Goal: Task Accomplishment & Management: Complete application form

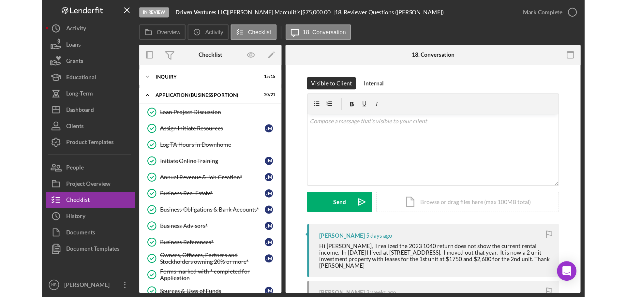
scroll to position [65, 0]
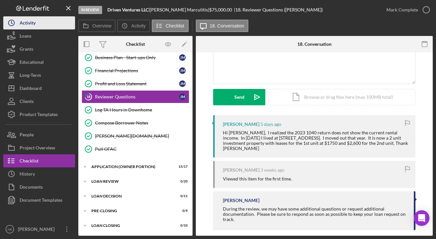
click at [25, 24] on div "Activity" at bounding box center [28, 23] width 16 height 15
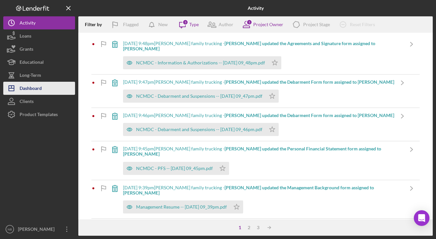
click at [33, 89] on div "Dashboard" at bounding box center [31, 89] width 22 height 15
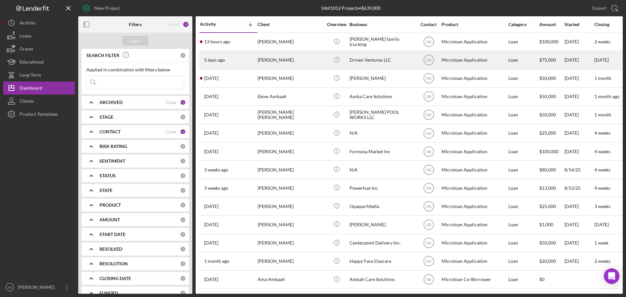
click at [303, 60] on div "[PERSON_NAME]" at bounding box center [290, 60] width 65 height 17
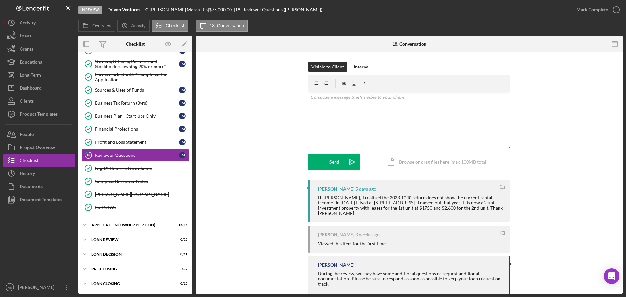
scroll to position [78, 0]
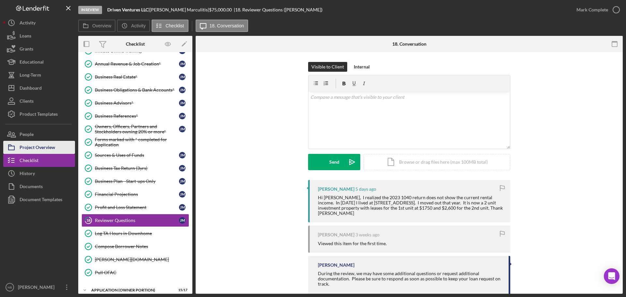
click at [48, 152] on div "Project Overview" at bounding box center [38, 148] width 36 height 15
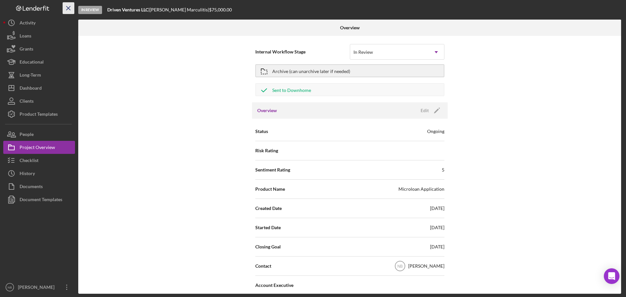
click at [67, 7] on line "button" at bounding box center [69, 8] width 4 height 4
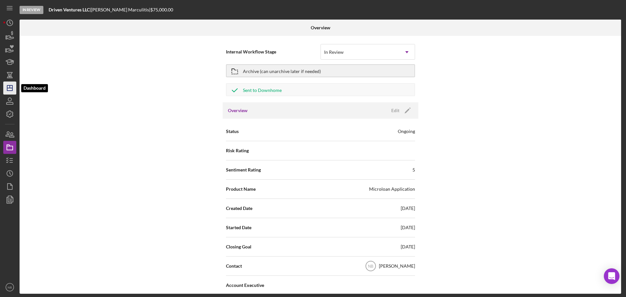
click at [11, 88] on line "button" at bounding box center [9, 88] width 5 height 0
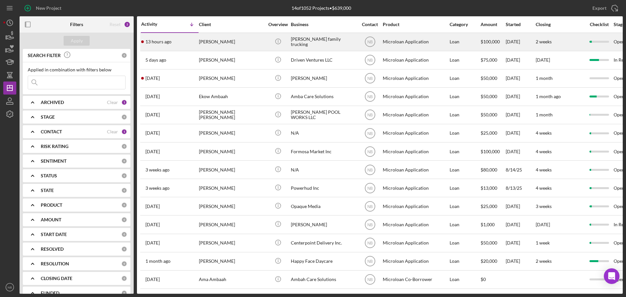
click at [235, 42] on div "[PERSON_NAME]" at bounding box center [231, 41] width 65 height 17
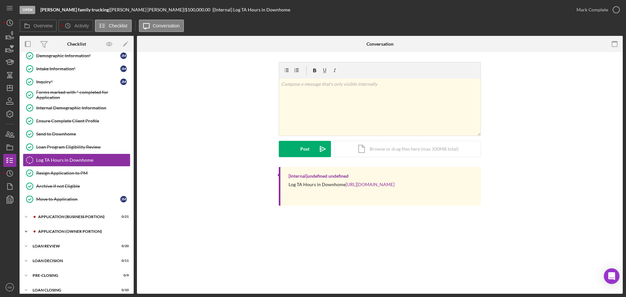
scroll to position [52, 0]
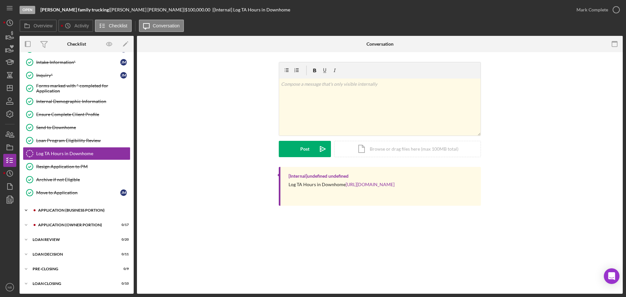
click at [85, 209] on div "APPLICATION (BUSINESS PORTION)" at bounding box center [81, 210] width 87 height 4
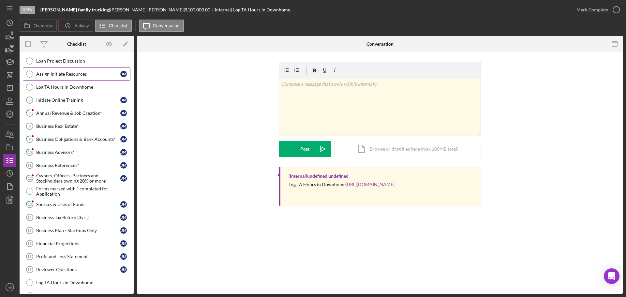
scroll to position [313, 0]
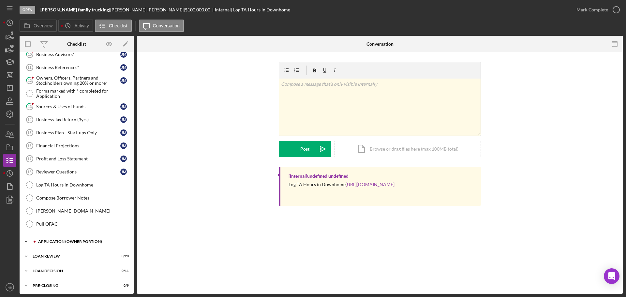
click at [93, 238] on div "APPLICATION (OWNER PORTION)" at bounding box center [81, 242] width 87 height 4
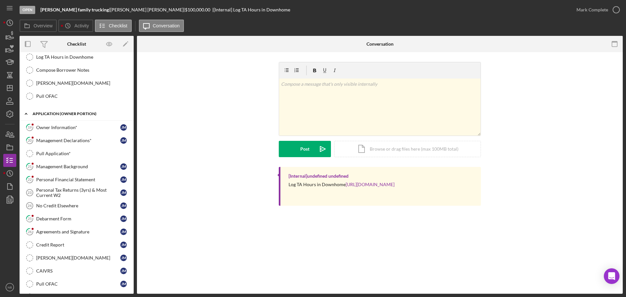
scroll to position [444, 0]
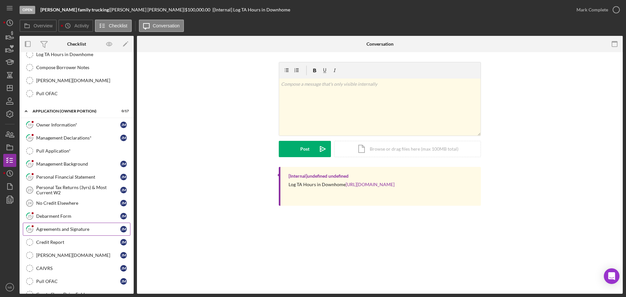
click at [76, 228] on div "Agreements and Signature" at bounding box center [78, 229] width 84 height 5
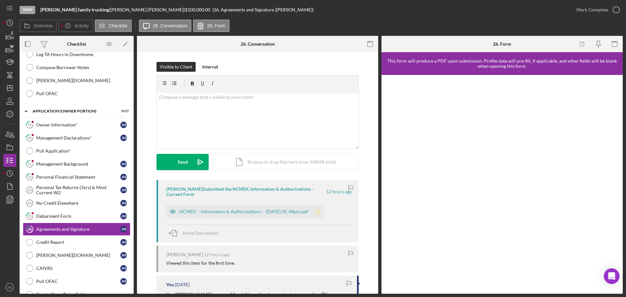
click at [321, 210] on polygon "button" at bounding box center [319, 211] width 6 height 5
click at [295, 213] on div "NCMDC - Information & Authorizations -- [DATE] 09_48pm.pdf" at bounding box center [243, 211] width 129 height 5
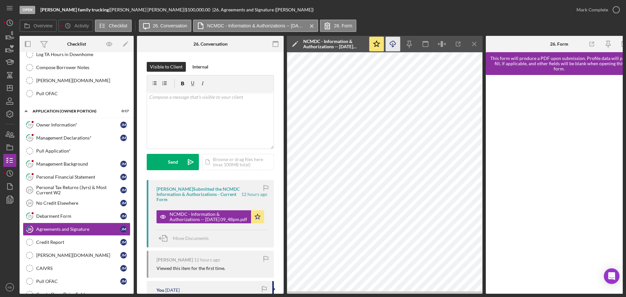
click at [392, 45] on icon "Icon/Download" at bounding box center [393, 44] width 15 height 15
click at [48, 219] on div "Debarment Form" at bounding box center [78, 216] width 84 height 5
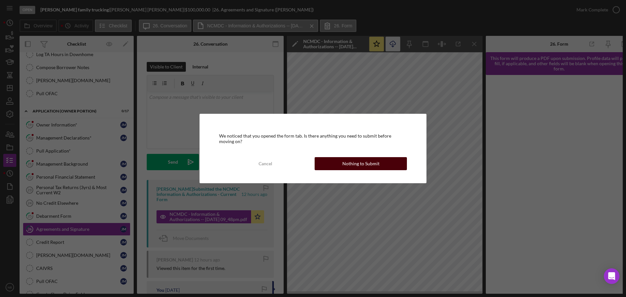
click at [323, 162] on button "Nothing to Submit" at bounding box center [361, 163] width 92 height 13
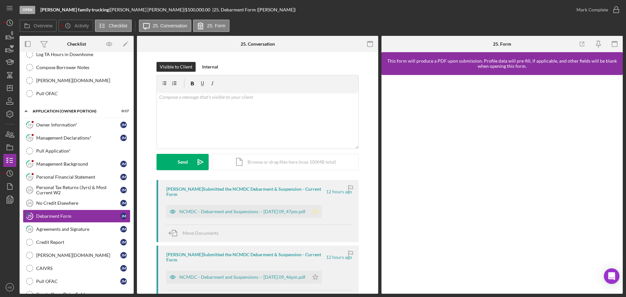
click at [318, 209] on polygon "button" at bounding box center [316, 211] width 6 height 5
click at [252, 209] on div "NCMDC - Debarment and Suspensions -- [DATE] 09_47pm.pdf" at bounding box center [242, 211] width 126 height 5
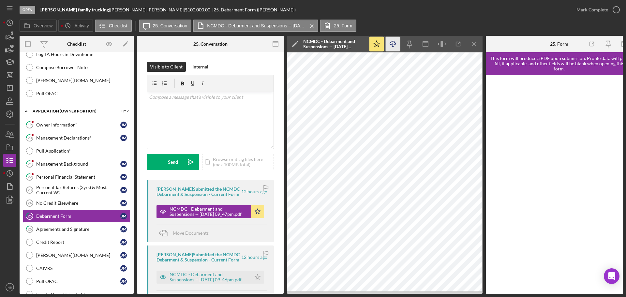
click at [396, 46] on icon "Icon/Download" at bounding box center [393, 44] width 15 height 15
click at [69, 233] on link "26 Agreements and Signature [PERSON_NAME]" at bounding box center [77, 229] width 108 height 13
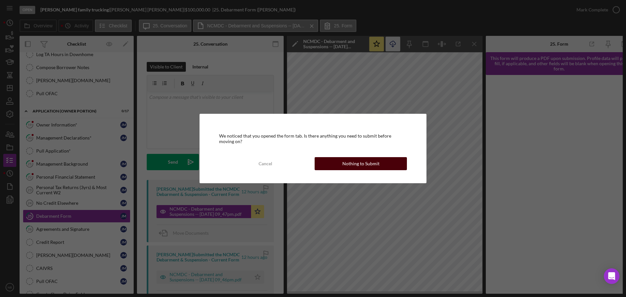
click at [383, 169] on button "Nothing to Submit" at bounding box center [361, 163] width 92 height 13
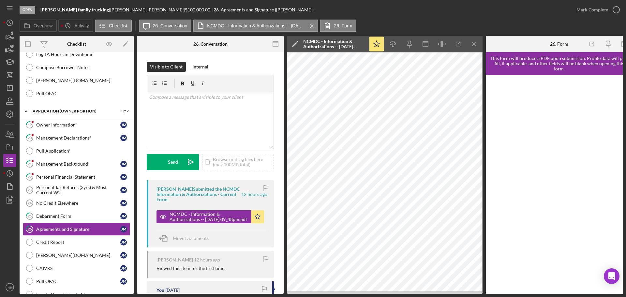
click at [436, 2] on div "Mark Complete" at bounding box center [596, 10] width 53 height 20
click at [436, 7] on div "Mark Complete" at bounding box center [593, 9] width 32 height 13
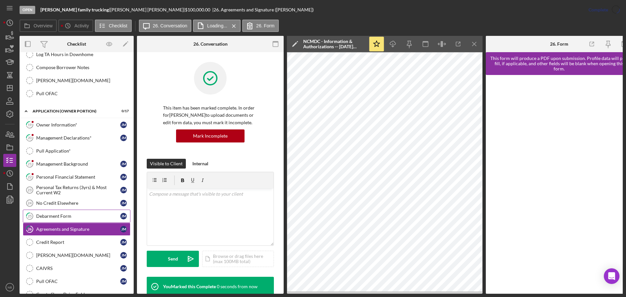
click at [64, 216] on div "Debarment Form" at bounding box center [78, 216] width 84 height 5
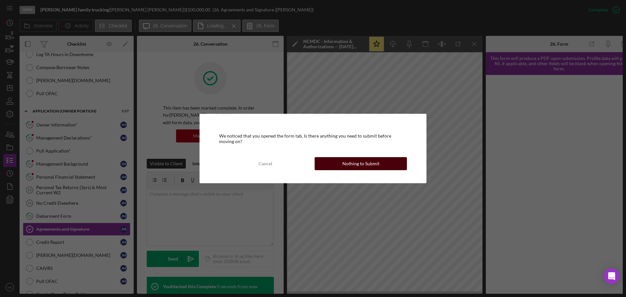
drag, startPoint x: 357, startPoint y: 175, endPoint x: 363, endPoint y: 160, distance: 16.2
click at [358, 172] on div "We noticed that you opened the form tab. Is there anything you need to submit b…" at bounding box center [313, 148] width 227 height 69
click at [363, 160] on div "Nothing to Submit" at bounding box center [361, 163] width 37 height 13
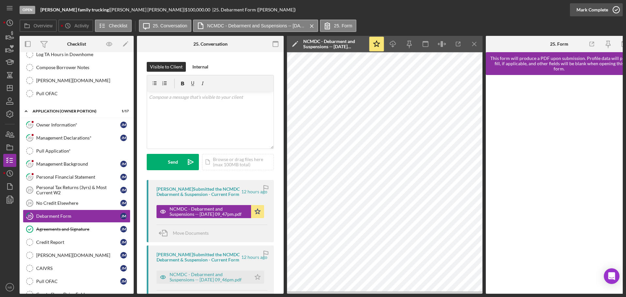
click at [436, 6] on button "Mark Complete" at bounding box center [596, 9] width 53 height 13
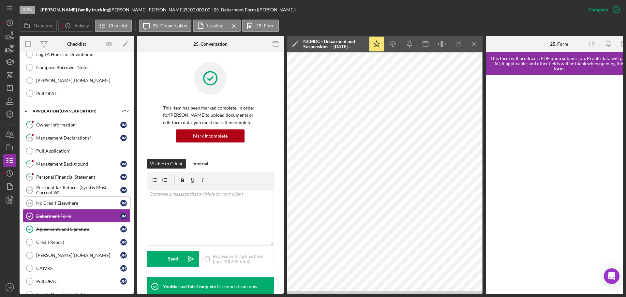
click at [91, 203] on div "No Credit Elsewhere" at bounding box center [78, 203] width 84 height 5
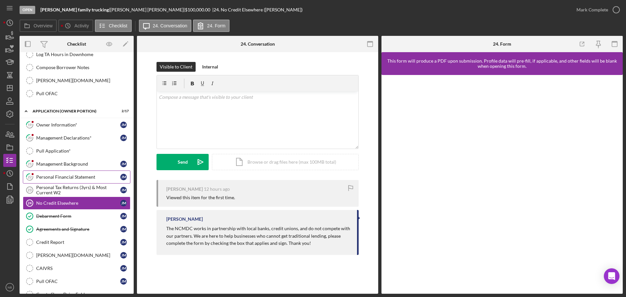
click at [46, 177] on div "Personal Financial Statement" at bounding box center [78, 177] width 84 height 5
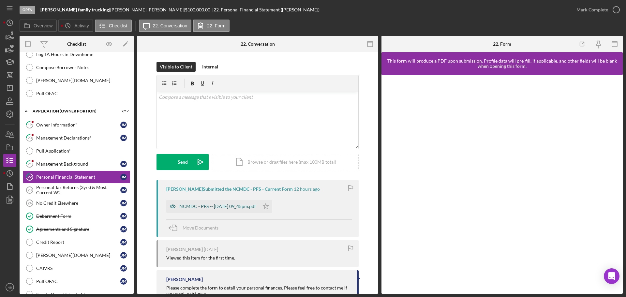
click at [218, 205] on div "NCMDC - PFS -- [DATE] 09_45pm.pdf" at bounding box center [217, 206] width 77 height 5
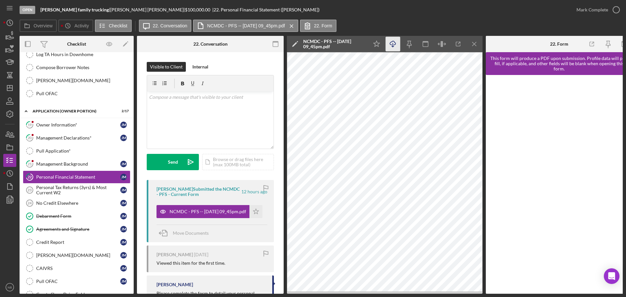
click at [391, 46] on icon "Icon/Download" at bounding box center [393, 44] width 15 height 15
drag, startPoint x: 259, startPoint y: 212, endPoint x: 264, endPoint y: 214, distance: 5.0
click at [259, 212] on icon "Icon/Star" at bounding box center [256, 211] width 13 height 13
click at [436, 11] on div "Mark Complete" at bounding box center [593, 9] width 32 height 13
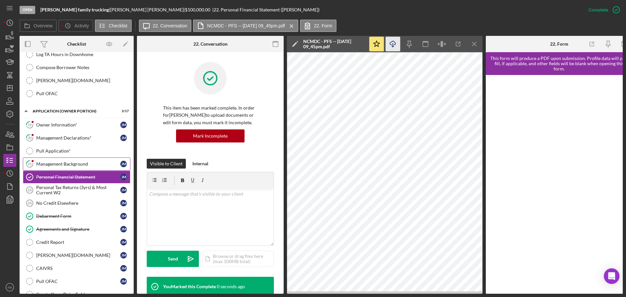
click at [58, 166] on div "Management Background" at bounding box center [78, 164] width 84 height 5
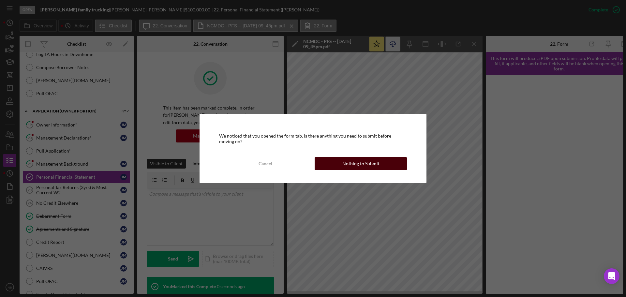
click at [336, 163] on button "Nothing to Submit" at bounding box center [361, 163] width 92 height 13
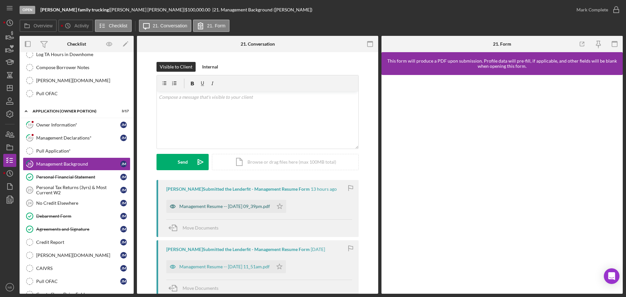
click at [250, 209] on div "Management Resume -- [DATE] 09_39pm.pdf" at bounding box center [224, 206] width 91 height 5
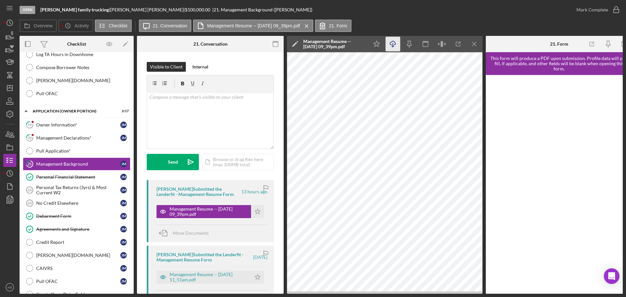
click at [392, 48] on icon "Icon/Download" at bounding box center [393, 44] width 15 height 15
click at [258, 214] on icon "Icon/Star" at bounding box center [257, 211] width 13 height 13
click at [436, 16] on div "Mark Complete" at bounding box center [593, 9] width 32 height 13
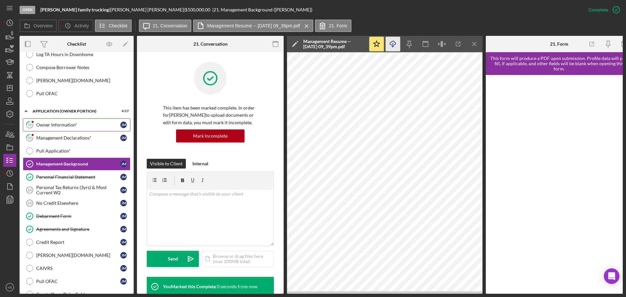
click at [65, 128] on link "19 Owner Information* [PERSON_NAME]" at bounding box center [77, 124] width 108 height 13
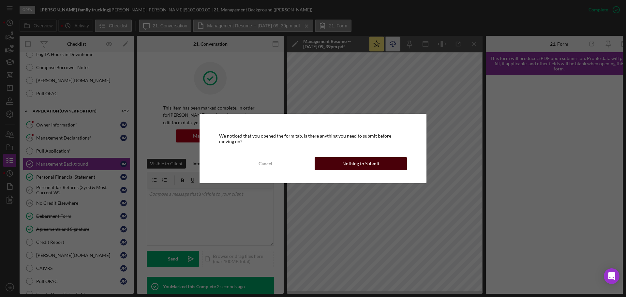
click at [341, 162] on button "Nothing to Submit" at bounding box center [361, 163] width 92 height 13
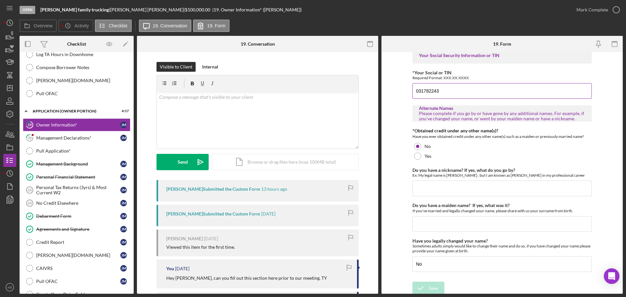
scroll to position [10, 0]
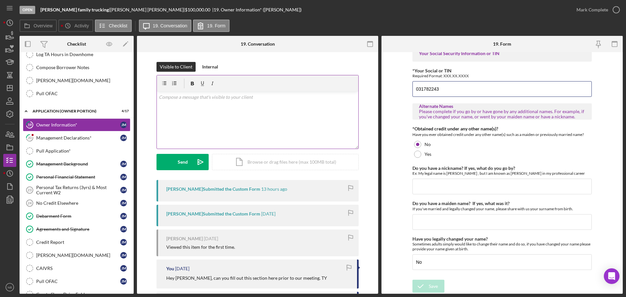
drag, startPoint x: 463, startPoint y: 91, endPoint x: 328, endPoint y: 82, distance: 135.7
click at [328, 82] on div "Overview Internal Workflow Stage Open Icon/Dropdown Arrow Archive (can unarchiv…" at bounding box center [322, 165] width 604 height 258
click at [436, 9] on icon "button" at bounding box center [616, 10] width 16 height 16
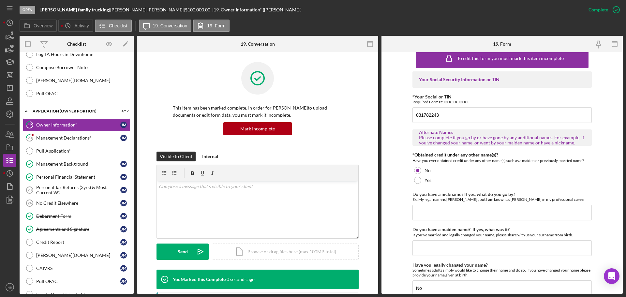
scroll to position [36, 0]
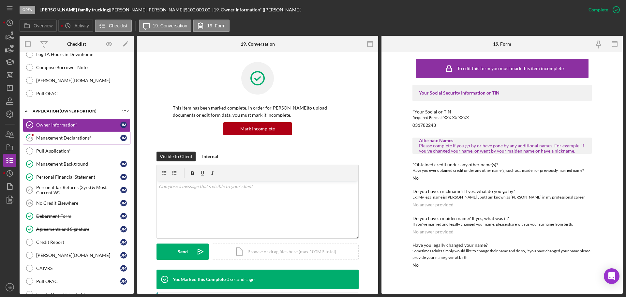
click at [58, 138] on div "Management Declarations*" at bounding box center [78, 137] width 84 height 5
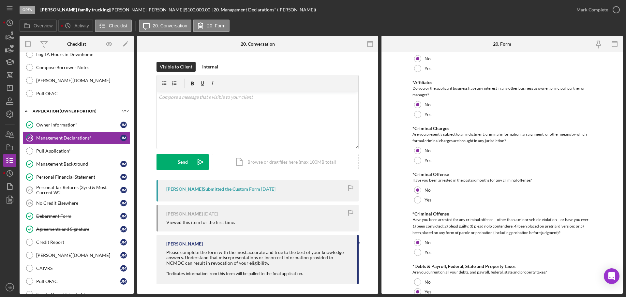
scroll to position [131, 0]
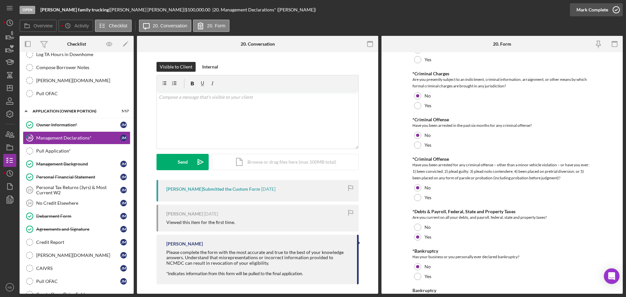
click at [436, 4] on div "Mark Complete" at bounding box center [593, 9] width 32 height 13
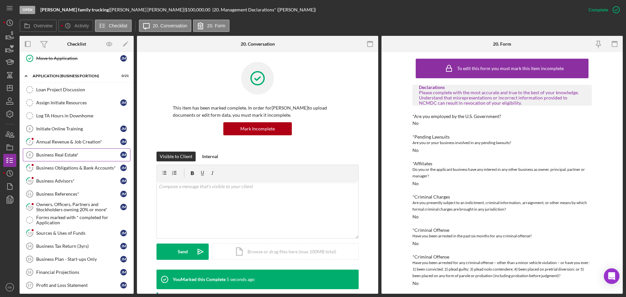
scroll to position [183, 0]
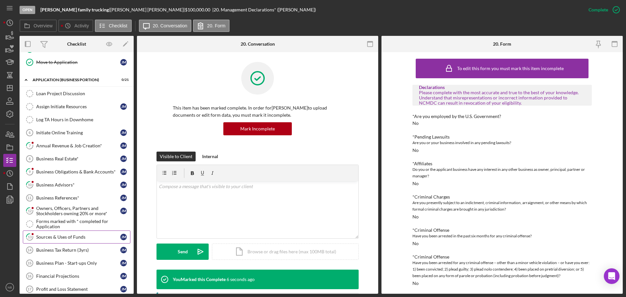
click at [67, 237] on div "Sources & Uses of Funds" at bounding box center [78, 237] width 84 height 5
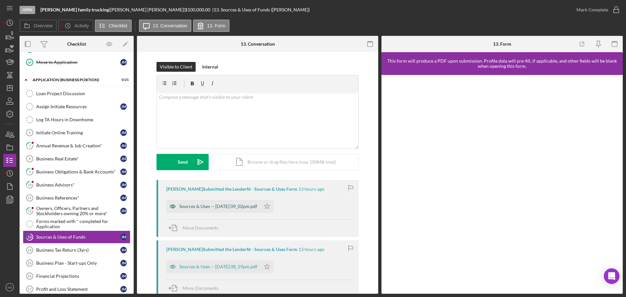
click at [241, 207] on div "Sources & Uses -- [DATE] 09_02pm.pdf" at bounding box center [218, 206] width 78 height 5
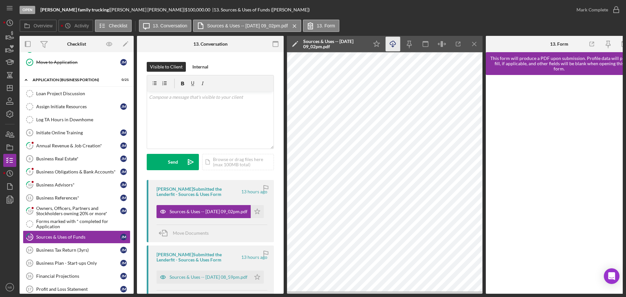
click at [395, 44] on icon "Icon/Download" at bounding box center [393, 44] width 15 height 15
drag, startPoint x: 253, startPoint y: 212, endPoint x: 271, endPoint y: 216, distance: 18.6
click at [253, 212] on icon "Icon/Star" at bounding box center [257, 211] width 13 height 13
click at [436, 10] on div "Mark Complete" at bounding box center [593, 9] width 32 height 13
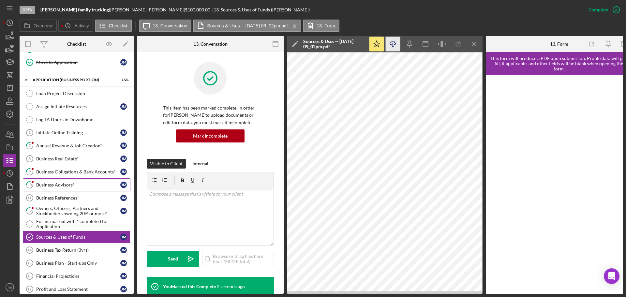
click at [66, 186] on div "Business Advisors*" at bounding box center [78, 184] width 84 height 5
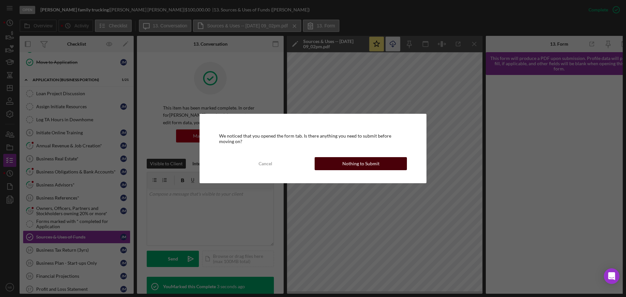
click at [363, 165] on div "Nothing to Submit" at bounding box center [361, 163] width 37 height 13
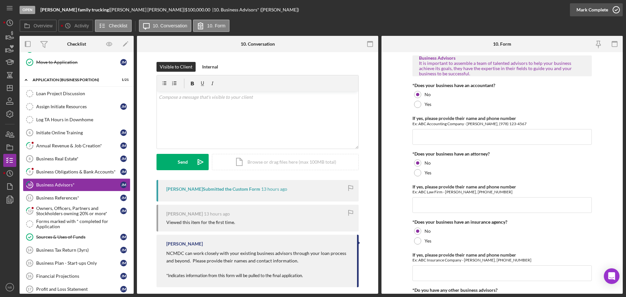
click at [436, 12] on div "Mark Complete" at bounding box center [593, 9] width 32 height 13
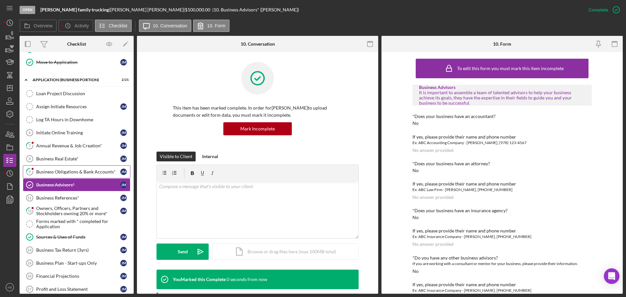
click at [71, 173] on div "Business Obligations & Bank Accounts*" at bounding box center [78, 171] width 84 height 5
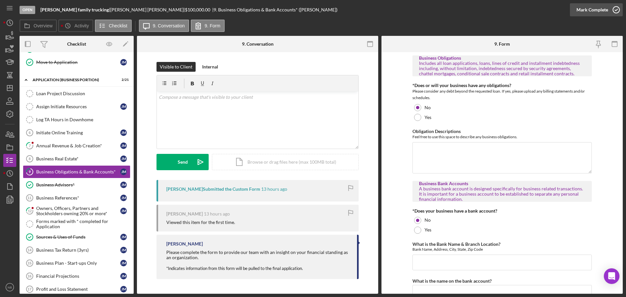
click at [436, 15] on div "Mark Complete" at bounding box center [593, 9] width 32 height 13
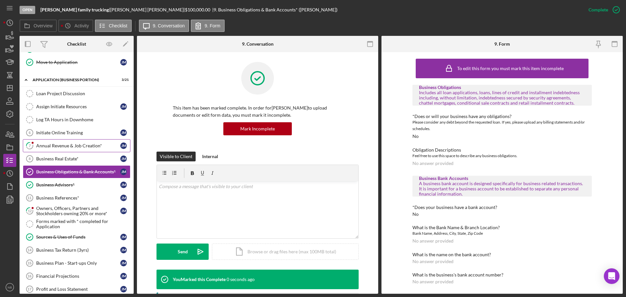
click at [74, 146] on div "Annual Revenue & Job Creation*" at bounding box center [78, 145] width 84 height 5
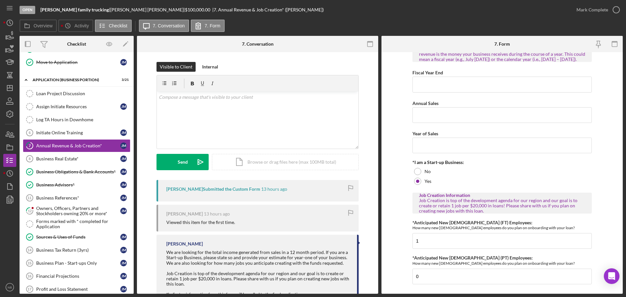
scroll to position [39, 0]
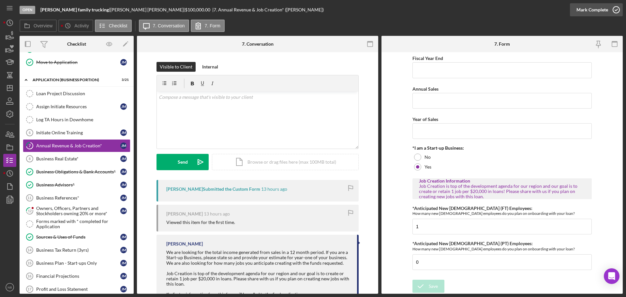
click at [436, 6] on div "Mark Complete" at bounding box center [593, 9] width 32 height 13
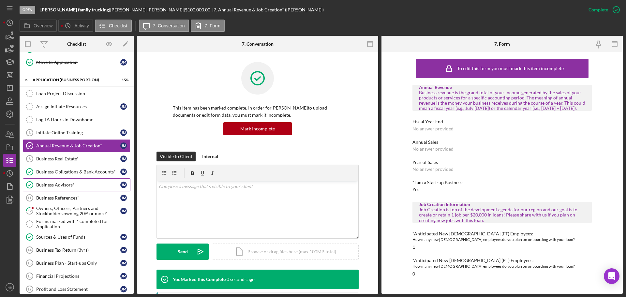
scroll to position [215, 0]
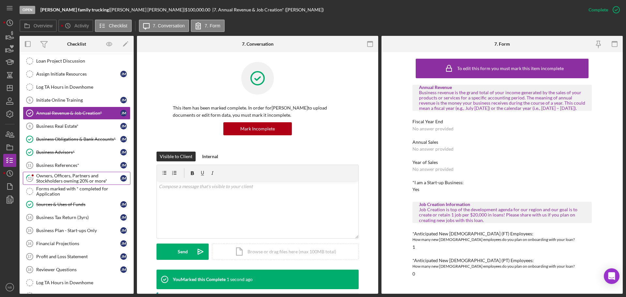
click at [66, 180] on div "Owners, Officers, Partners and Stockholders owning 20% or more*" at bounding box center [78, 178] width 84 height 10
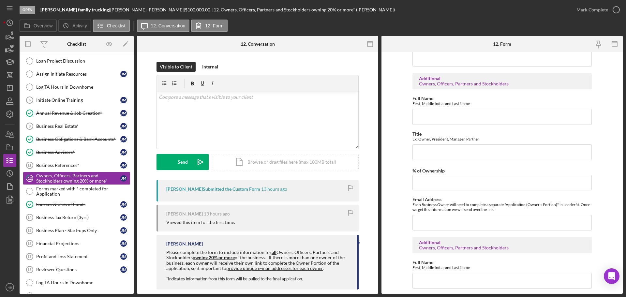
scroll to position [555, 0]
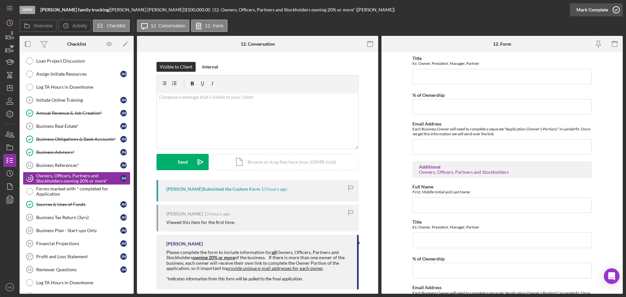
click at [436, 5] on div "Mark Complete" at bounding box center [593, 9] width 32 height 13
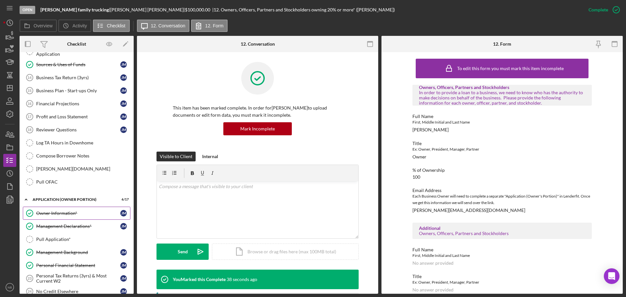
scroll to position [424, 0]
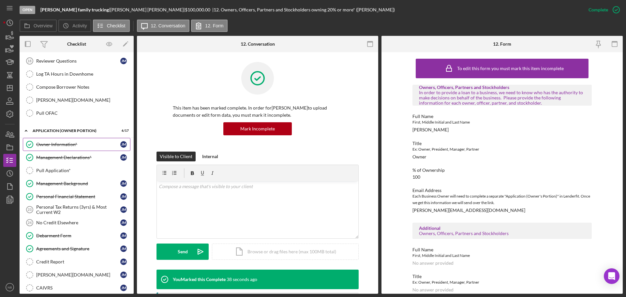
click at [55, 143] on div "Owner Information*" at bounding box center [78, 144] width 84 height 5
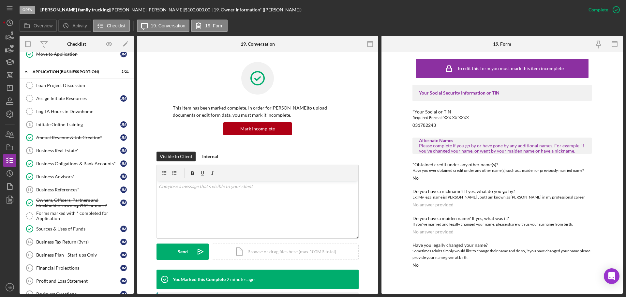
scroll to position [228, 0]
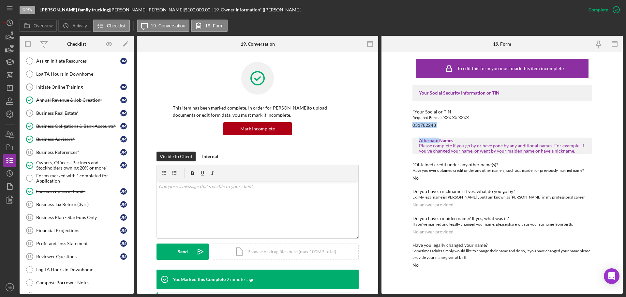
drag, startPoint x: 441, startPoint y: 129, endPoint x: 411, endPoint y: 125, distance: 30.6
click at [411, 125] on div "To edit this form you must mark this item incomplete Your Social Security Infor…" at bounding box center [502, 173] width 241 height 242
click at [436, 125] on div "*Your Social or TIN Required Format: XXX.XX.XXXX 031782243" at bounding box center [502, 118] width 179 height 19
drag, startPoint x: 439, startPoint y: 125, endPoint x: 411, endPoint y: 126, distance: 27.8
click at [411, 126] on div "To edit this form you must mark this item incomplete Your Social Security Infor…" at bounding box center [502, 173] width 241 height 242
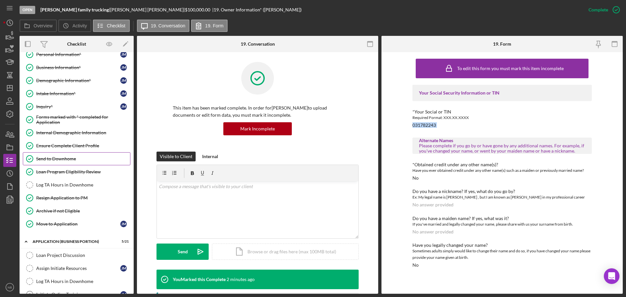
scroll to position [0, 0]
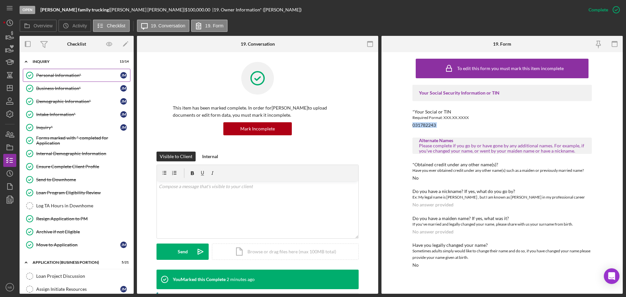
click at [54, 78] on div "Personal Information*" at bounding box center [78, 75] width 84 height 5
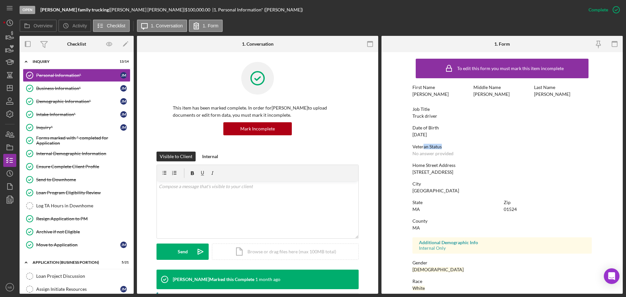
drag, startPoint x: 440, startPoint y: 138, endPoint x: 423, endPoint y: 138, distance: 16.3
click at [423, 138] on div "To edit this form you must mark this item incomplete First Name [PERSON_NAME] M…" at bounding box center [502, 204] width 179 height 298
click at [436, 134] on div "Date of Birth [DEMOGRAPHIC_DATA]" at bounding box center [502, 131] width 179 height 12
drag, startPoint x: 436, startPoint y: 135, endPoint x: 407, endPoint y: 135, distance: 29.4
click at [407, 135] on form "To edit this form you must mark this item incomplete First Name [PERSON_NAME] M…" at bounding box center [502, 173] width 241 height 242
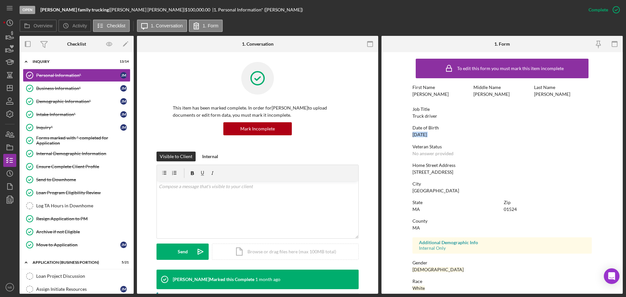
copy div "[DATE]"
drag, startPoint x: 449, startPoint y: 171, endPoint x: 412, endPoint y: 173, distance: 36.9
click at [413, 173] on div "Home Street Address [STREET_ADDRESS]" at bounding box center [502, 169] width 179 height 12
copy div "[STREET_ADDRESS]"
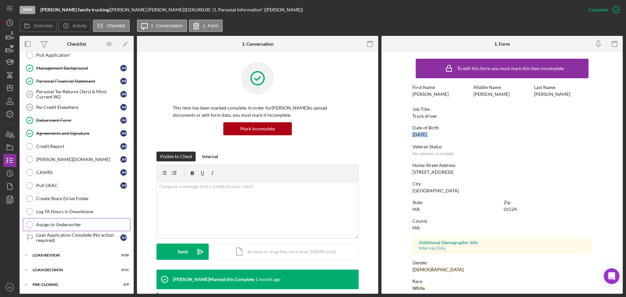
scroll to position [555, 0]
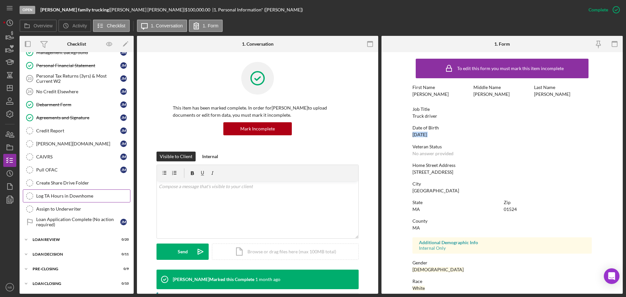
click at [69, 190] on link "Log TA Hours in Downhome Log TA Hours in [GEOGRAPHIC_DATA]" at bounding box center [77, 196] width 108 height 13
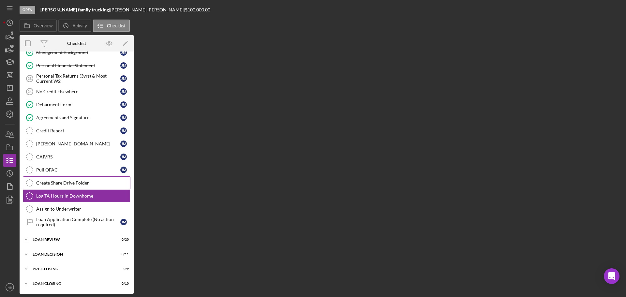
scroll to position [555, 0]
click at [70, 184] on div "Create Share Drive Folder" at bounding box center [83, 182] width 94 height 5
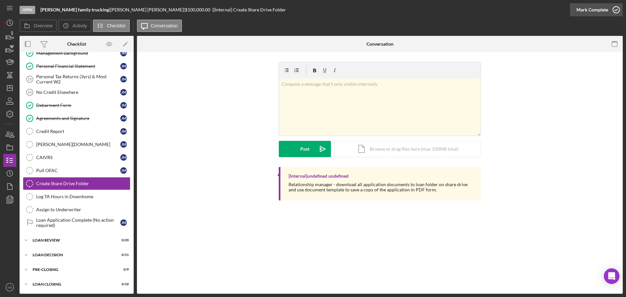
click at [436, 6] on div "Mark Complete" at bounding box center [593, 9] width 32 height 13
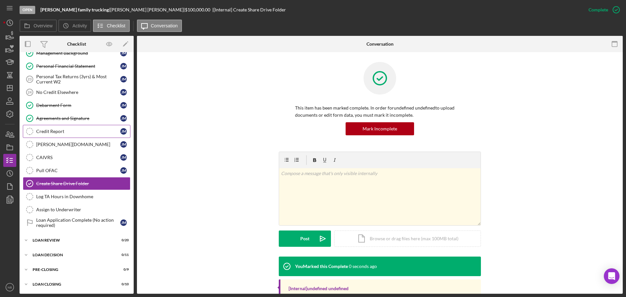
click at [52, 134] on div "Credit Report" at bounding box center [78, 131] width 84 height 5
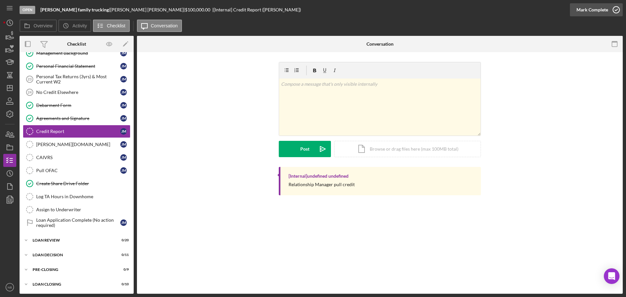
click at [436, 6] on div "Mark Complete" at bounding box center [593, 9] width 32 height 13
